Goal: Navigation & Orientation: Find specific page/section

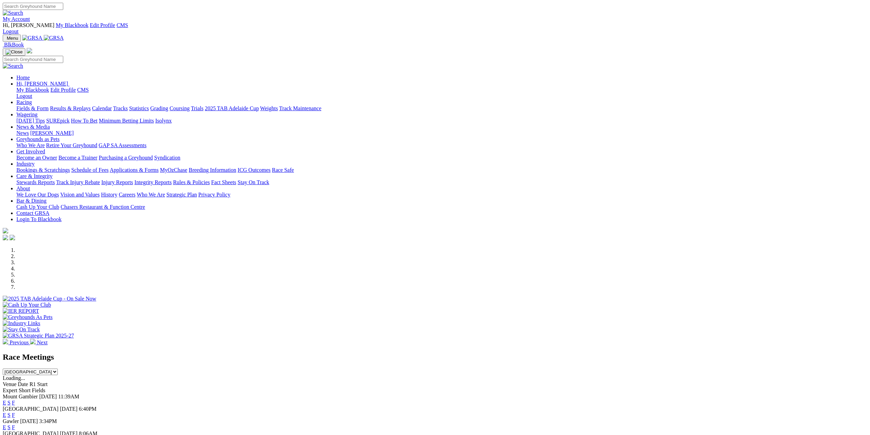
scroll to position [137, 0]
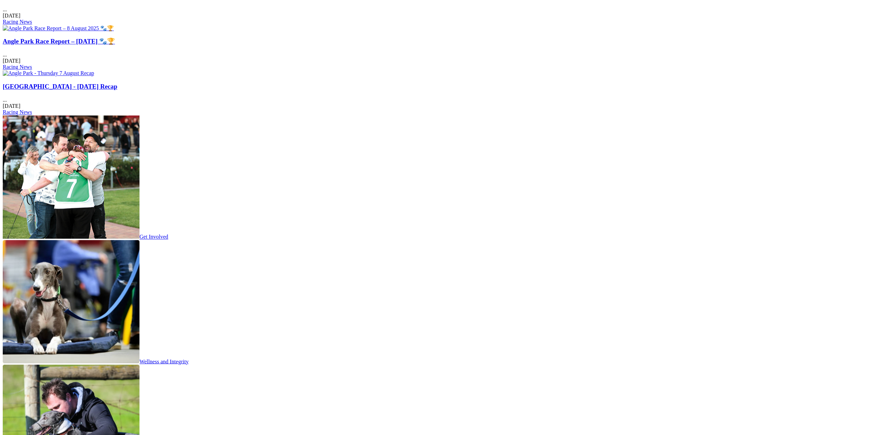
scroll to position [992, 0]
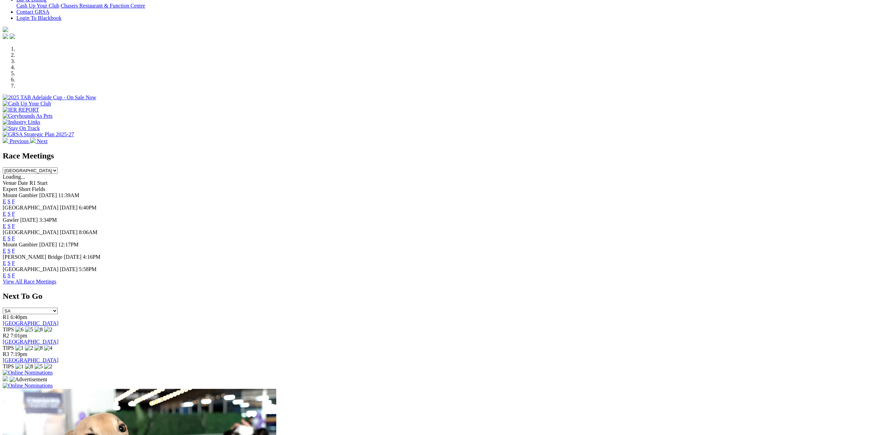
scroll to position [68, 0]
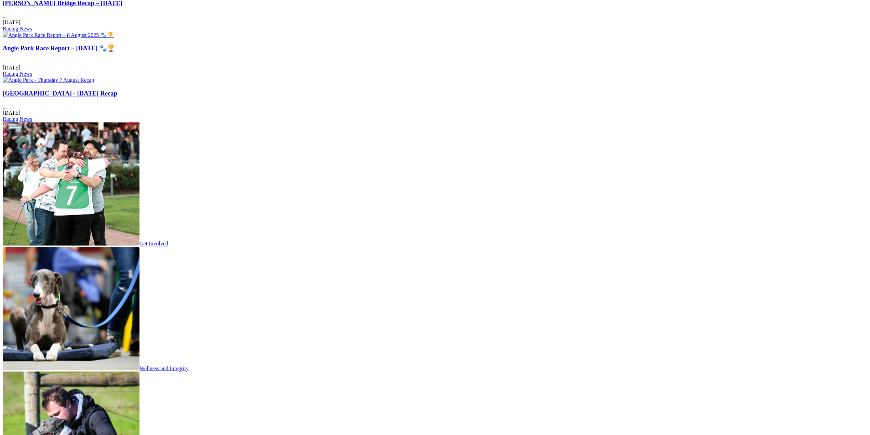
scroll to position [992, 0]
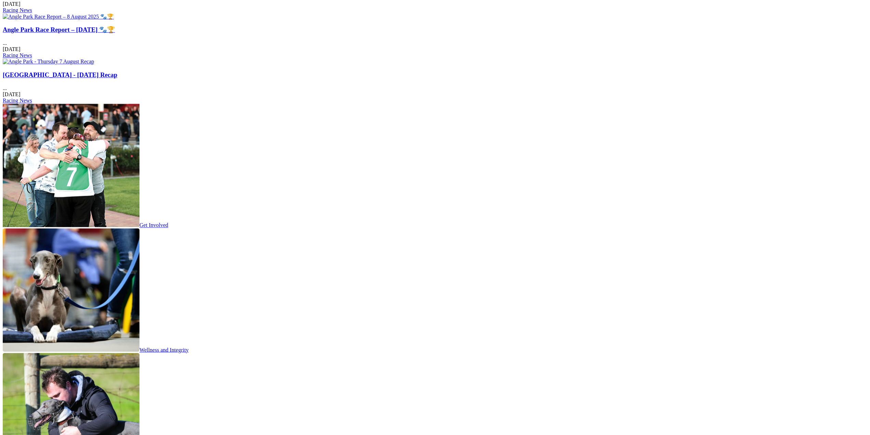
click at [797, 230] on body "My Account Hi, Corey My Blackbook Edit Profile CMS Logout Menu BlkBook" at bounding box center [435, 282] width 865 height 2543
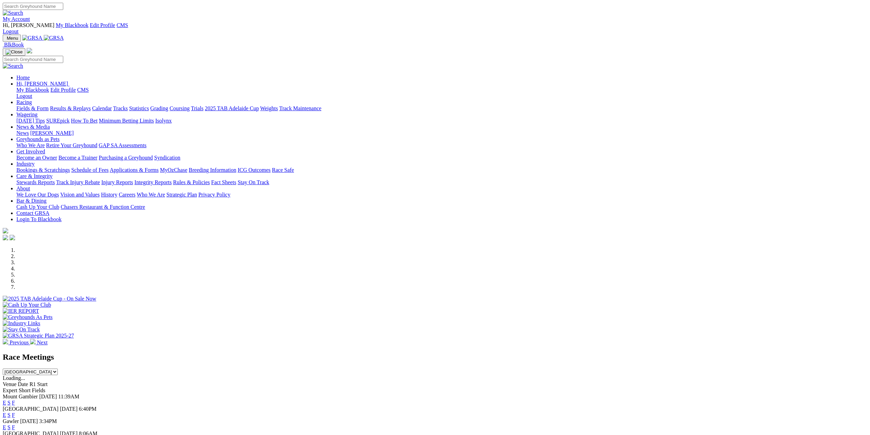
click at [64, 35] on img at bounding box center [54, 38] width 20 height 6
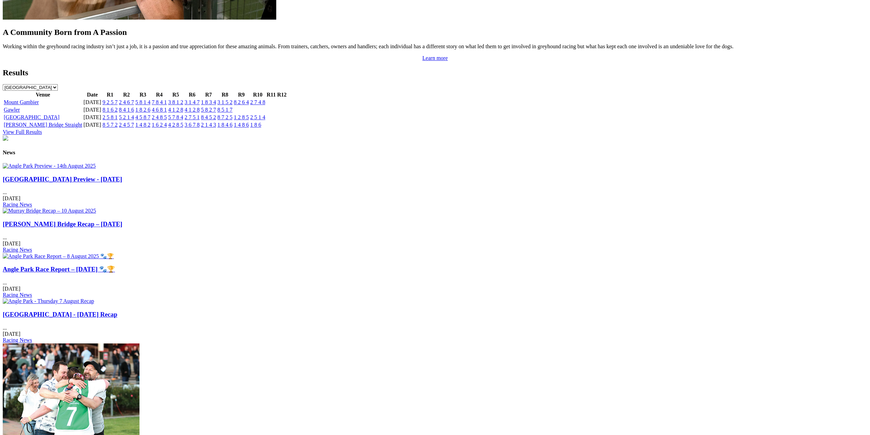
scroll to position [821, 0]
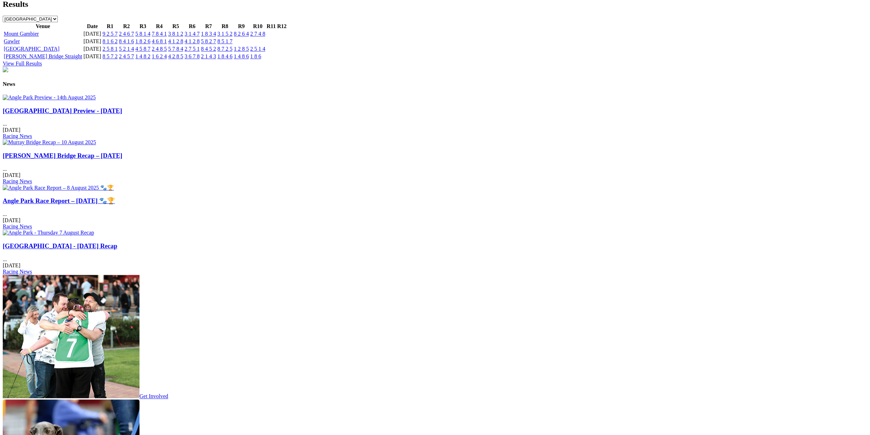
click at [96, 94] on img at bounding box center [49, 97] width 93 height 6
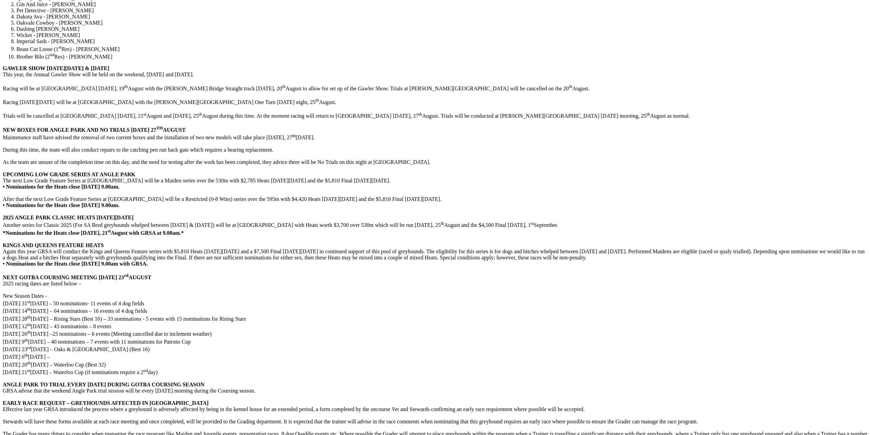
scroll to position [1163, 0]
